Goal: Transaction & Acquisition: Purchase product/service

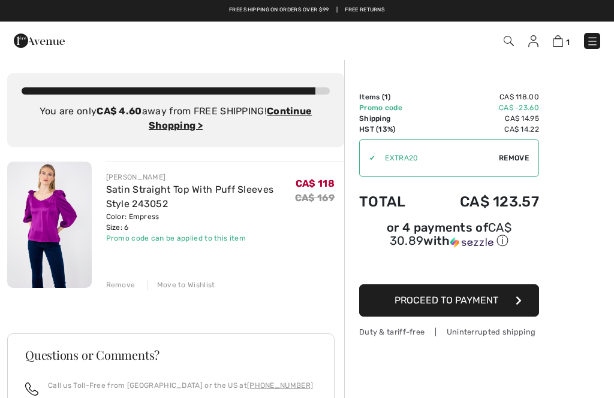
click at [397, 308] on button "Proceed to Payment" at bounding box center [449, 301] width 180 height 32
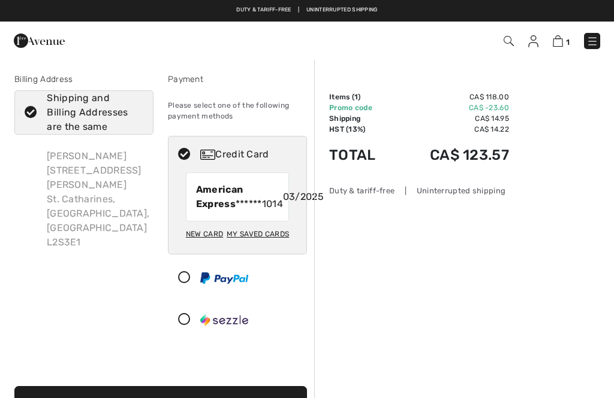
checkbox input "true"
click at [235, 149] on div "Credit Card" at bounding box center [249, 154] width 98 height 14
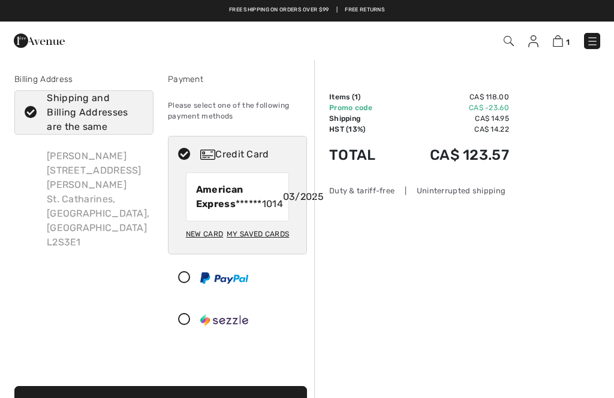
click at [225, 149] on div "Credit Card" at bounding box center [249, 154] width 98 height 14
click at [188, 153] on icon at bounding box center [184, 155] width 32 height 13
click at [217, 244] on div "New Card" at bounding box center [204, 234] width 37 height 20
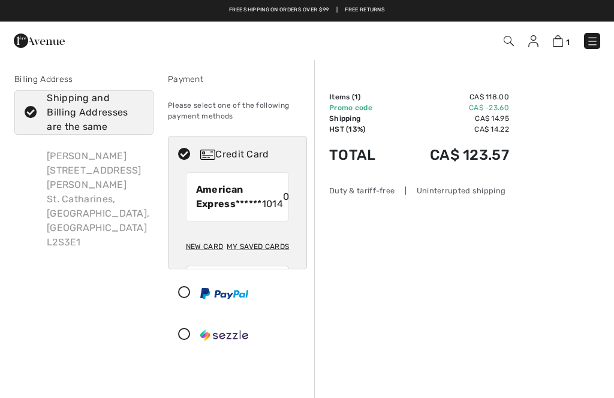
radio input "true"
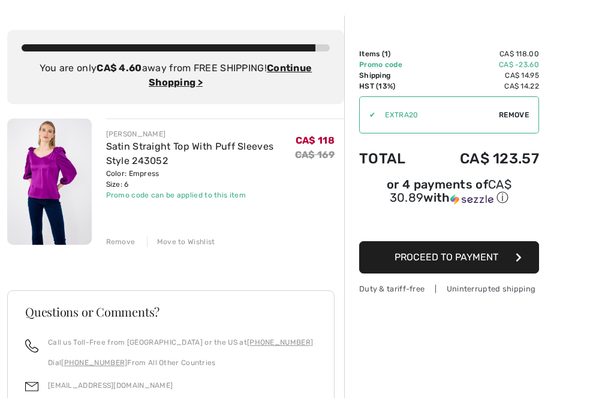
scroll to position [43, 0]
click at [427, 261] on span "Proceed to Payment" at bounding box center [446, 257] width 104 height 11
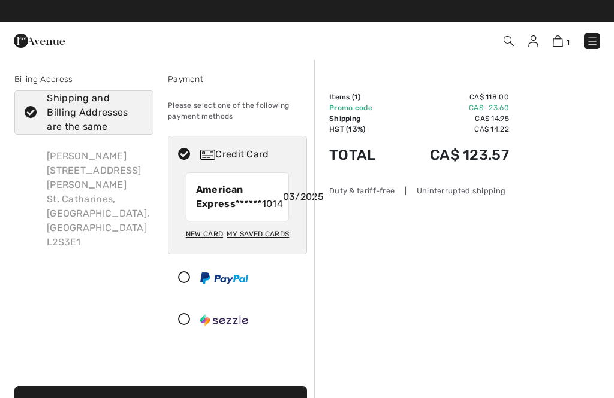
click at [227, 152] on div "Credit Card" at bounding box center [249, 154] width 98 height 14
click at [224, 153] on div "Credit Card" at bounding box center [249, 154] width 98 height 14
click at [254, 157] on div "Credit Card" at bounding box center [249, 154] width 98 height 14
click at [259, 244] on div "My Saved Cards" at bounding box center [257, 234] width 62 height 20
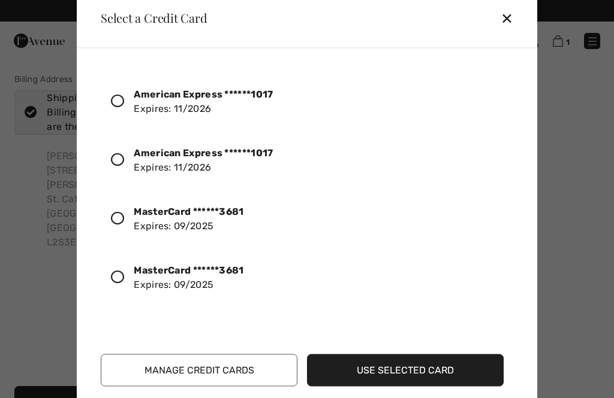
click at [504, 27] on div "✕" at bounding box center [511, 17] width 22 height 25
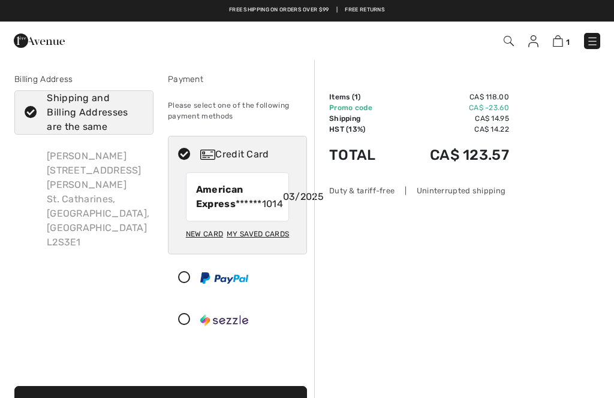
click at [233, 152] on div "Credit Card" at bounding box center [249, 154] width 98 height 14
click at [196, 158] on icon at bounding box center [184, 155] width 32 height 13
click at [268, 150] on div "Credit Card" at bounding box center [249, 154] width 98 height 14
click at [202, 244] on div "New Card" at bounding box center [204, 234] width 37 height 20
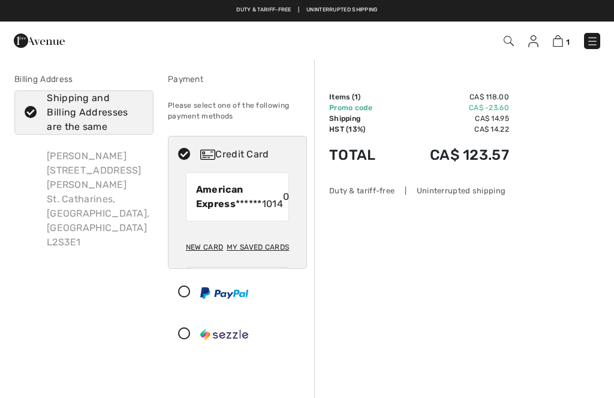
radio input "true"
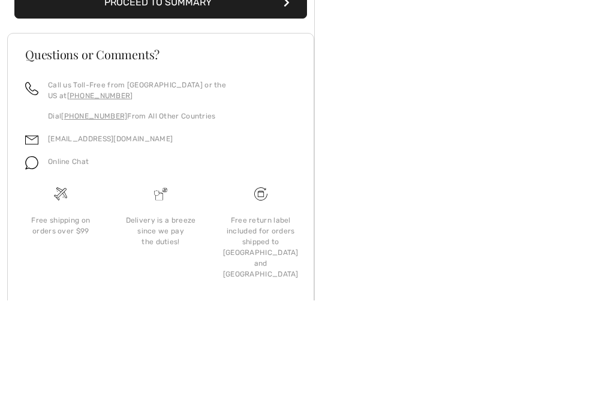
scroll to position [376, 0]
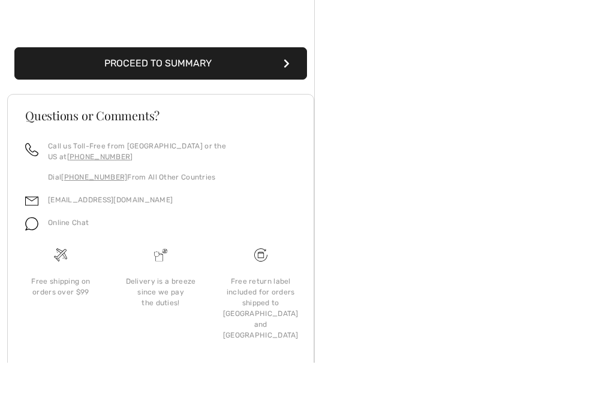
click at [174, 83] on button "Proceed to Summary" at bounding box center [160, 99] width 292 height 32
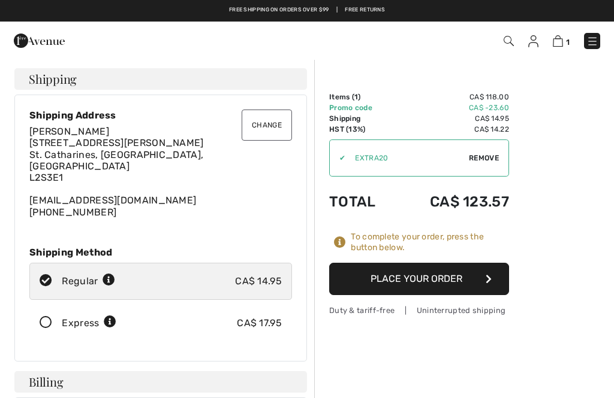
click at [418, 276] on button "Place Your Order" at bounding box center [419, 279] width 180 height 32
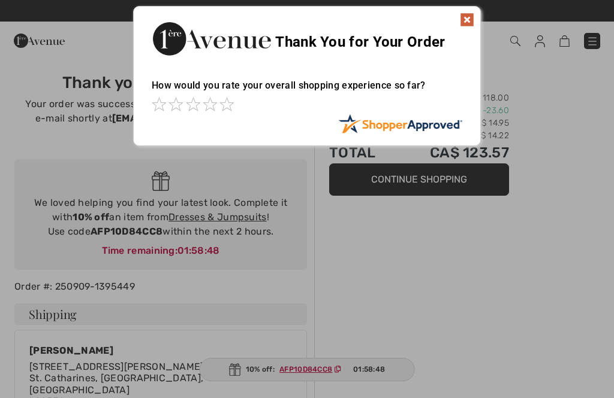
click at [466, 23] on img at bounding box center [467, 20] width 14 height 14
